Goal: Task Accomplishment & Management: Complete application form

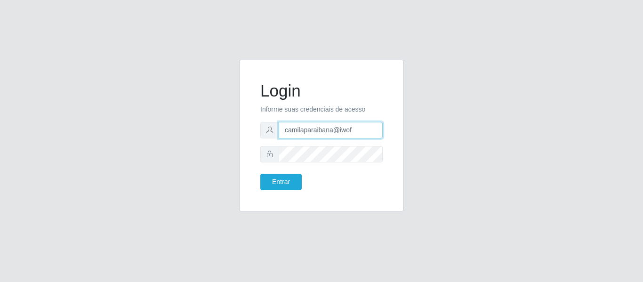
drag, startPoint x: 364, startPoint y: 128, endPoint x: 270, endPoint y: 131, distance: 94.2
click at [270, 131] on div "camilaparaibana@iwof" at bounding box center [321, 130] width 122 height 16
paste input "@cspb"
type input "camila@cspb"
click at [295, 51] on div "Login Informe suas credenciais de acesso camila@cspb Entrar" at bounding box center [321, 141] width 643 height 282
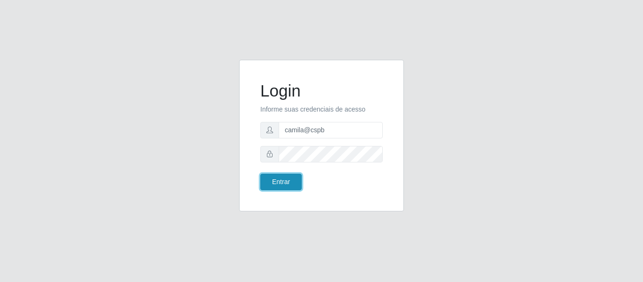
click at [290, 184] on button "Entrar" at bounding box center [280, 182] width 41 height 16
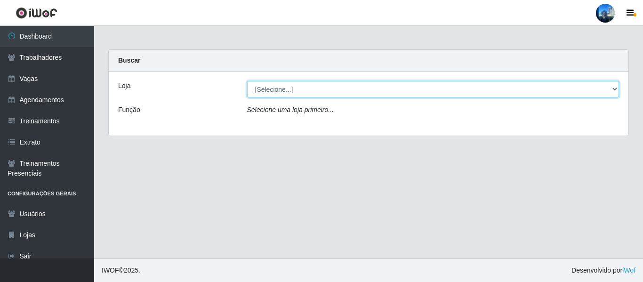
click at [318, 84] on select "[Selecione...] iWof Loja 1 - Manaíra" at bounding box center [433, 89] width 372 height 16
select select "381"
click at [247, 81] on select "[Selecione...] iWof Loja 1 - Manaíra" at bounding box center [433, 89] width 372 height 16
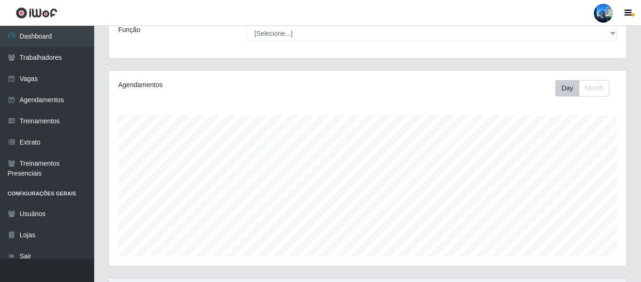
scroll to position [176, 0]
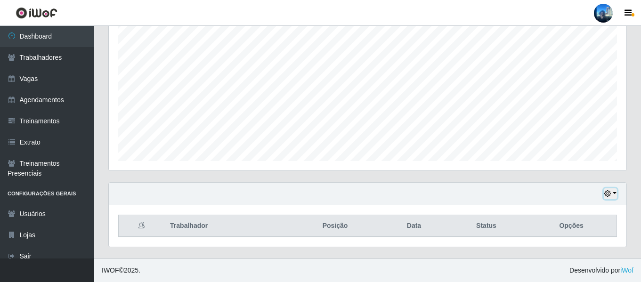
click at [610, 194] on icon "button" at bounding box center [607, 193] width 7 height 7
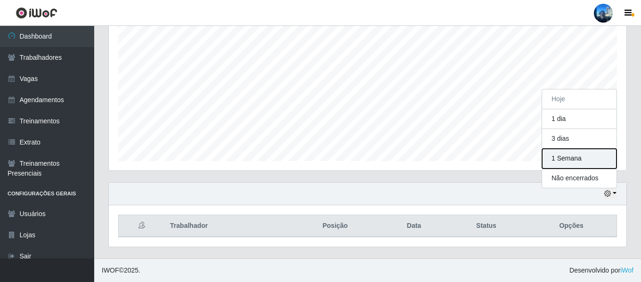
click at [573, 166] on button "1 Semana" at bounding box center [579, 159] width 74 height 20
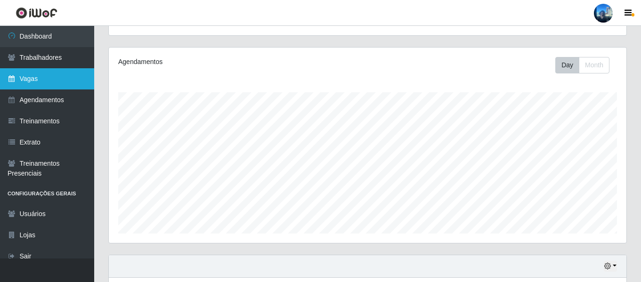
scroll to position [0, 0]
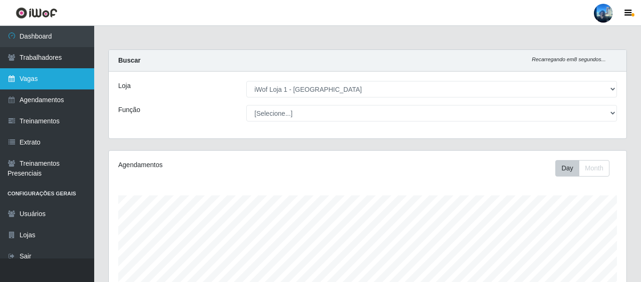
click at [76, 77] on link "Vagas" at bounding box center [47, 78] width 94 height 21
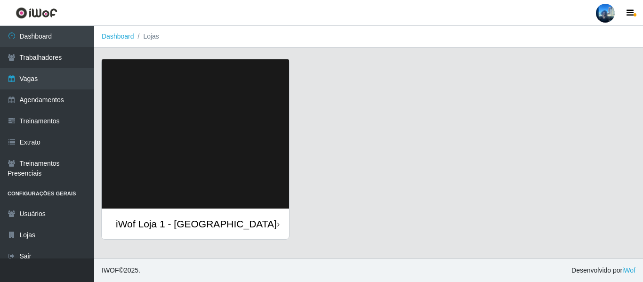
click at [185, 163] on img at bounding box center [195, 133] width 187 height 149
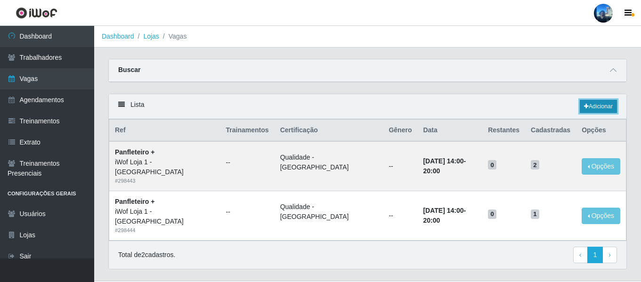
click at [609, 112] on link "Adicionar" at bounding box center [597, 106] width 37 height 13
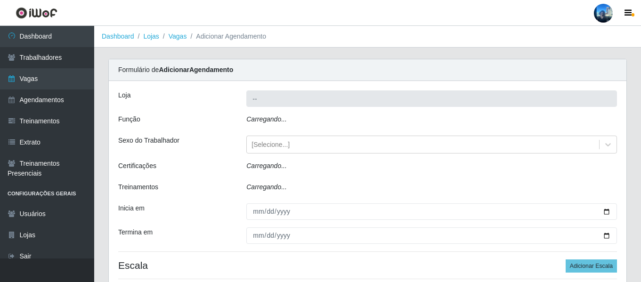
type input "iWof Loja 1 - Manaíra"
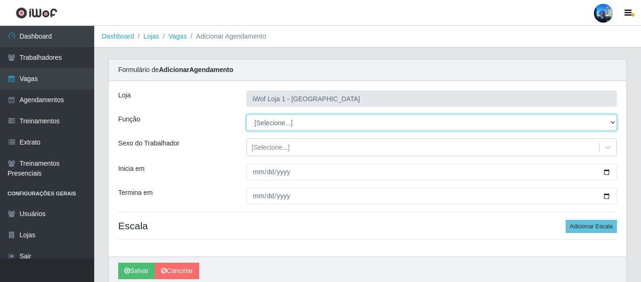
click at [289, 122] on select "[Selecione...] Auxiliar de Depósito Auxiliar de Depósito + Auxiliar de Depósito…" at bounding box center [431, 122] width 370 height 16
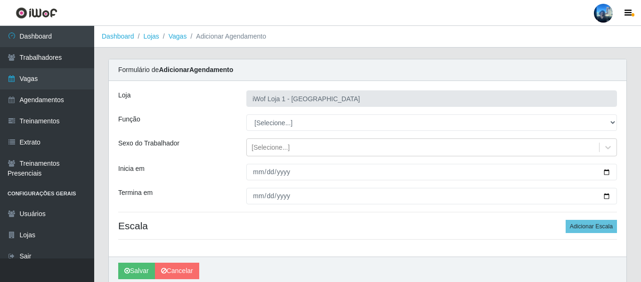
click at [185, 135] on div "Loja iWof Loja 1 - Manaíra Função [Selecione...] Auxiliar de Depósito Auxiliar …" at bounding box center [367, 169] width 517 height 176
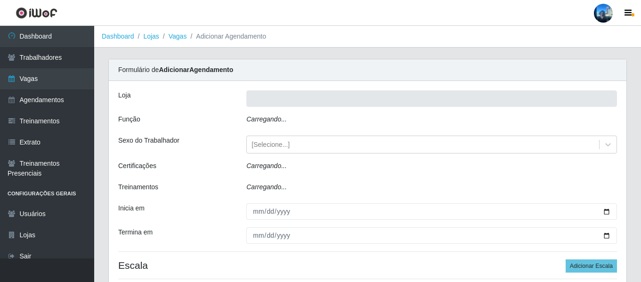
type input "iWof Loja 1 - [GEOGRAPHIC_DATA]"
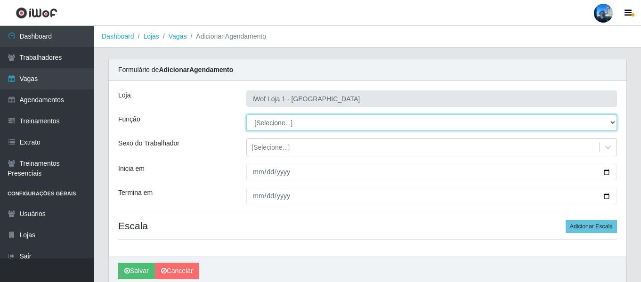
click at [301, 120] on select "[Selecione...] Auxiliar de Depósito Auxiliar de Depósito + Auxiliar de Depósito…" at bounding box center [431, 122] width 370 height 16
select select "133"
click at [246, 114] on select "[Selecione...] Auxiliar de Depósito Auxiliar de Depósito + Auxiliar de Depósito…" at bounding box center [431, 122] width 370 height 16
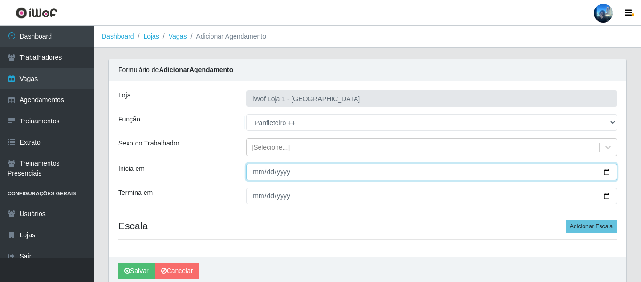
click at [256, 171] on input "Inicia em" at bounding box center [431, 172] width 370 height 16
type input "2025-09-25"
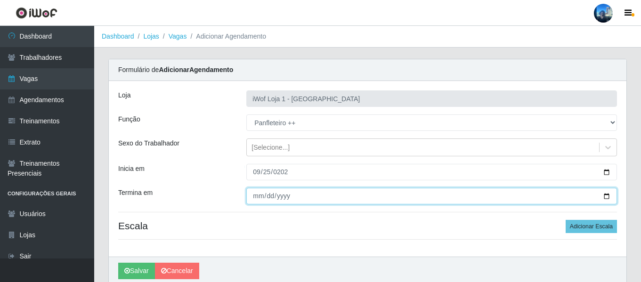
click at [255, 197] on input "Termina em" at bounding box center [431, 196] width 370 height 16
type input "0205-09-25"
type input "2025-09-25"
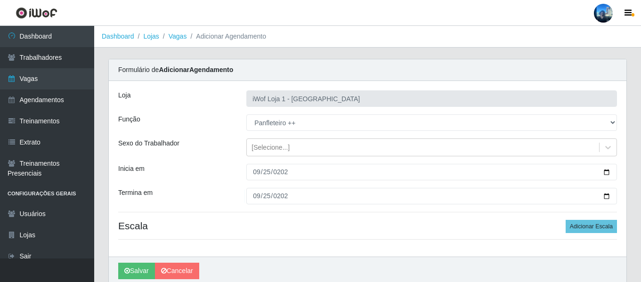
click at [200, 171] on div "Inicia em" at bounding box center [175, 172] width 128 height 16
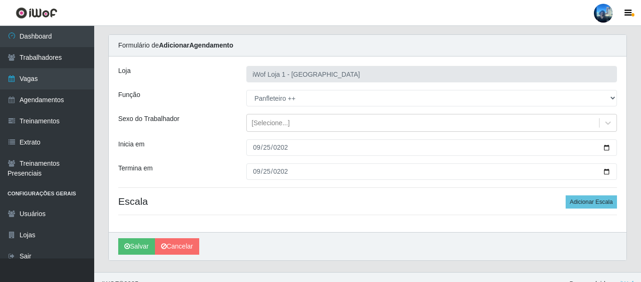
scroll to position [38, 0]
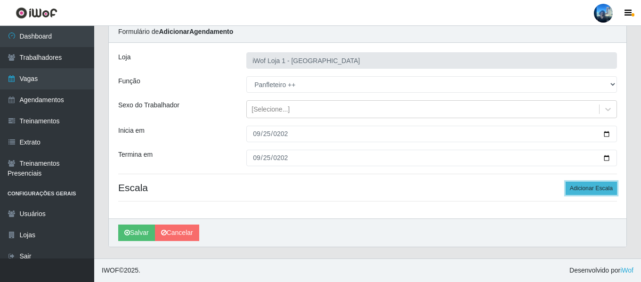
click at [589, 191] on button "Adicionar Escala" at bounding box center [590, 188] width 51 height 13
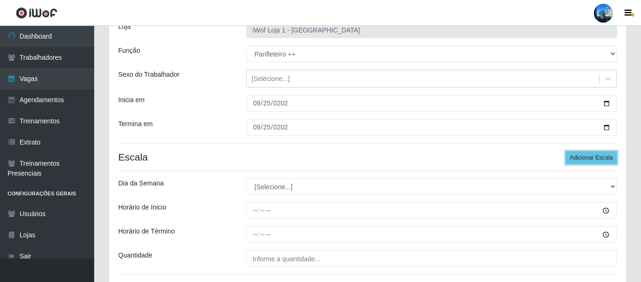
scroll to position [85, 0]
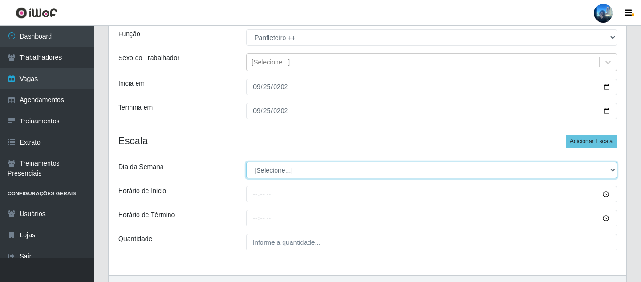
click at [292, 172] on select "[Selecione...] Segunda Terça Quarta Quinta Sexta Sábado Domingo" at bounding box center [431, 170] width 370 height 16
select select "4"
click at [246, 162] on select "[Selecione...] Segunda Terça Quarta Quinta Sexta Sábado Domingo" at bounding box center [431, 170] width 370 height 16
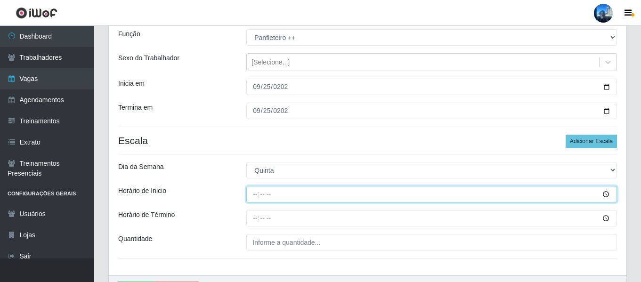
click at [252, 195] on input "Horário de Inicio" at bounding box center [431, 194] width 370 height 16
type input "09:00"
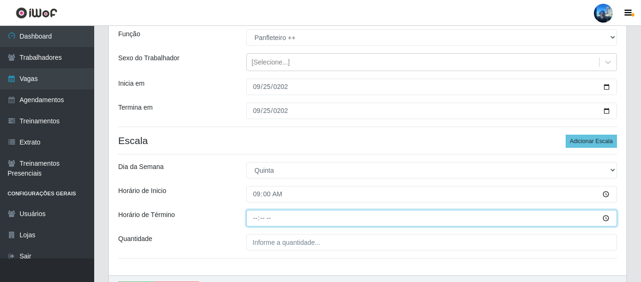
click at [252, 220] on input "Horário de Término" at bounding box center [431, 218] width 370 height 16
type input "15:00"
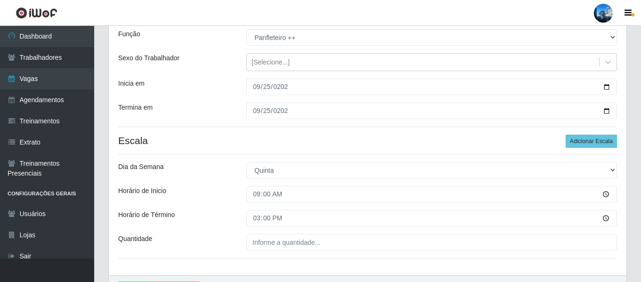
click at [273, 252] on div "Loja iWof Loja 1 - Manaíra Função [Selecione...] Auxiliar de Depósito Auxiliar …" at bounding box center [367, 136] width 517 height 280
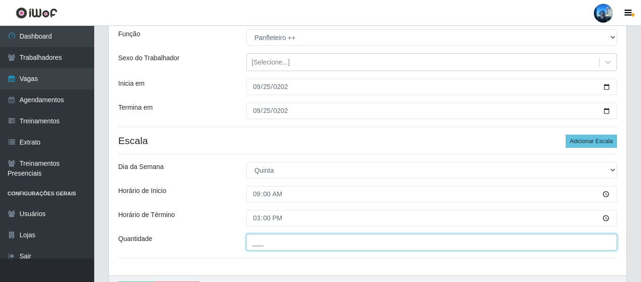
click at [283, 242] on input "___" at bounding box center [431, 242] width 370 height 16
type input "1__"
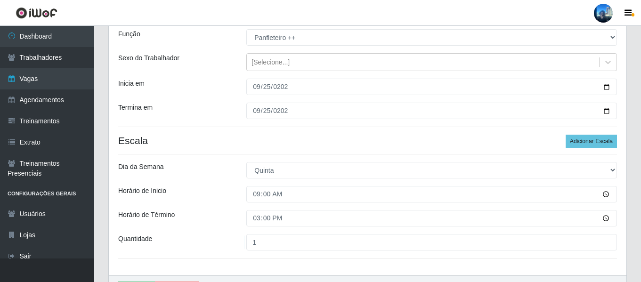
click at [211, 134] on div "Loja iWof Loja 1 - Manaíra Função [Selecione...] Auxiliar de Depósito Auxiliar …" at bounding box center [367, 136] width 517 height 280
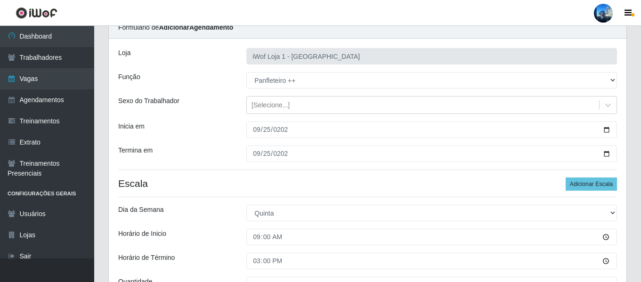
scroll to position [0, 0]
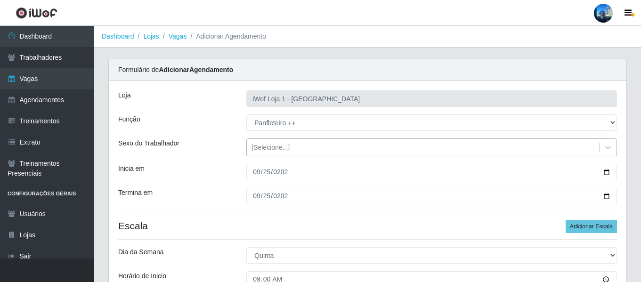
click at [277, 145] on div "[Selecione...]" at bounding box center [270, 148] width 38 height 10
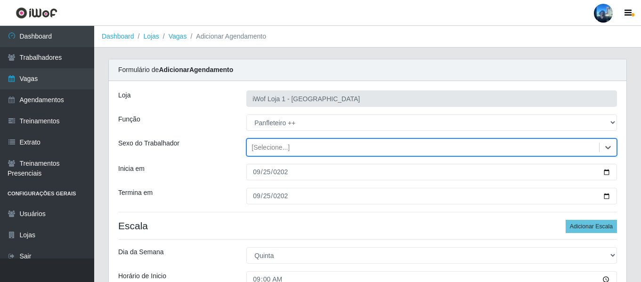
click at [277, 145] on div "[Selecione...]" at bounding box center [270, 148] width 38 height 10
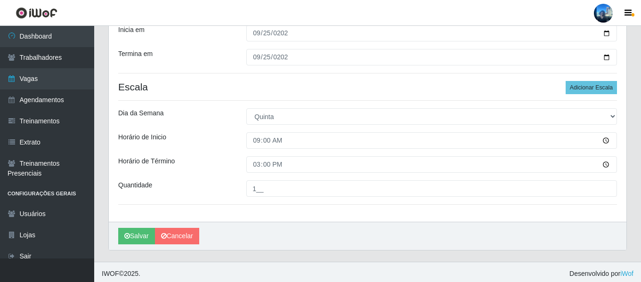
scroll to position [141, 0]
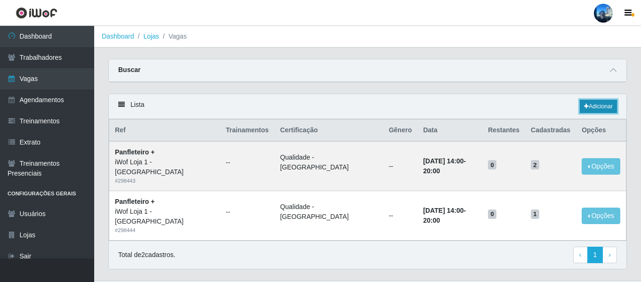
click at [608, 108] on link "Adicionar" at bounding box center [597, 106] width 37 height 13
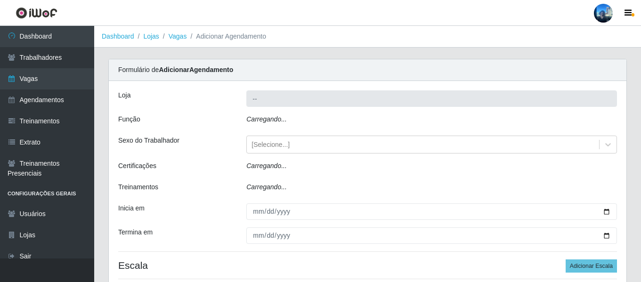
type input "iWof Loja 1 - Manaíra"
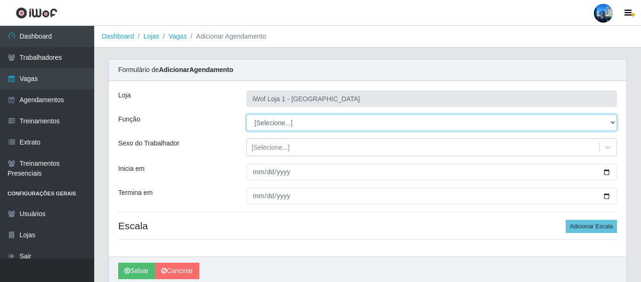
click at [292, 117] on select "[Selecione...] Auxiliar de Depósito Auxiliar de Depósito + Auxiliar de Depósito…" at bounding box center [431, 122] width 370 height 16
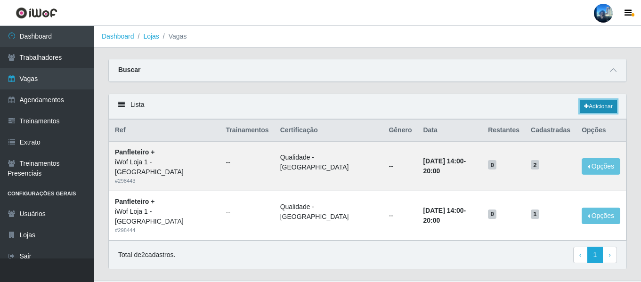
click at [600, 105] on link "Adicionar" at bounding box center [597, 106] width 37 height 13
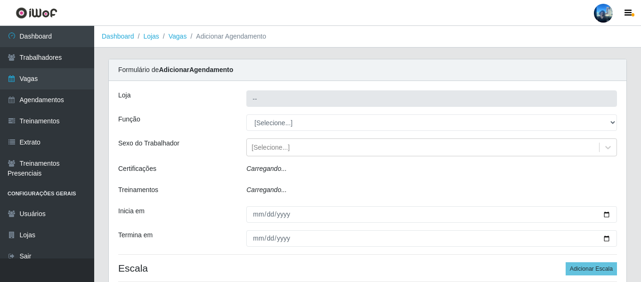
type input "iWof Loja 1 - Manaíra"
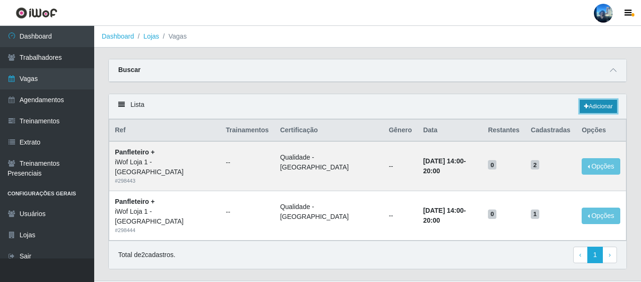
click at [601, 100] on link "Adicionar" at bounding box center [597, 106] width 37 height 13
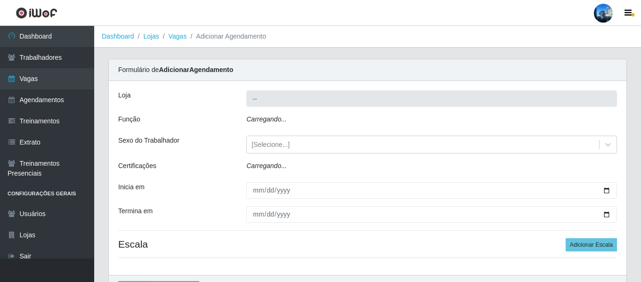
type input "iWof Loja 1 - Manaíra"
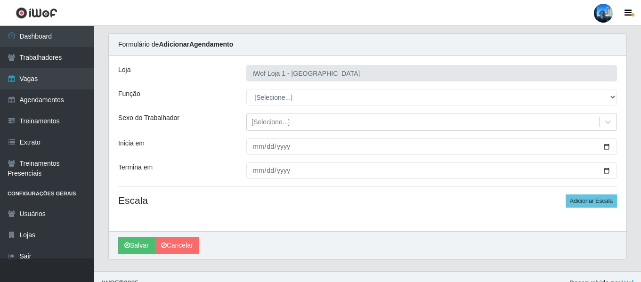
scroll to position [38, 0]
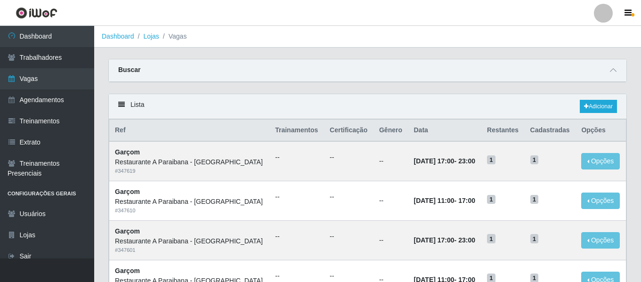
scroll to position [45, 0]
